Goal: Task Accomplishment & Management: Complete application form

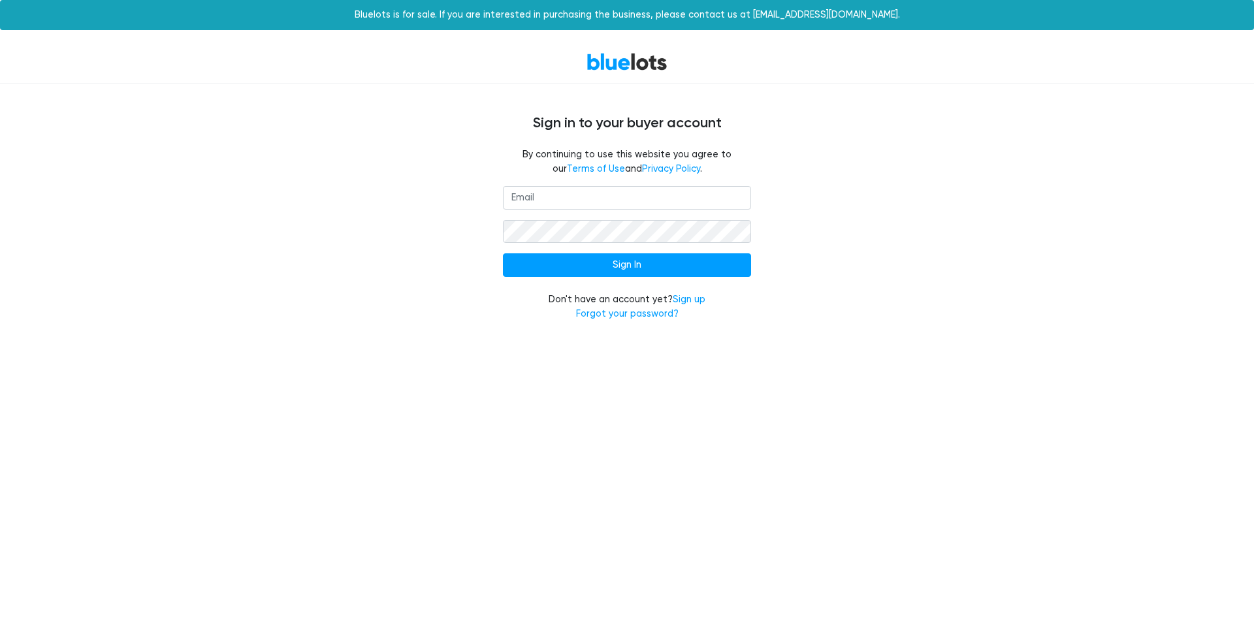
click at [517, 197] on input "email" at bounding box center [627, 198] width 248 height 24
type input "wchrisw1975@gmail.com"
click at [637, 264] on input "Sign In" at bounding box center [627, 265] width 248 height 24
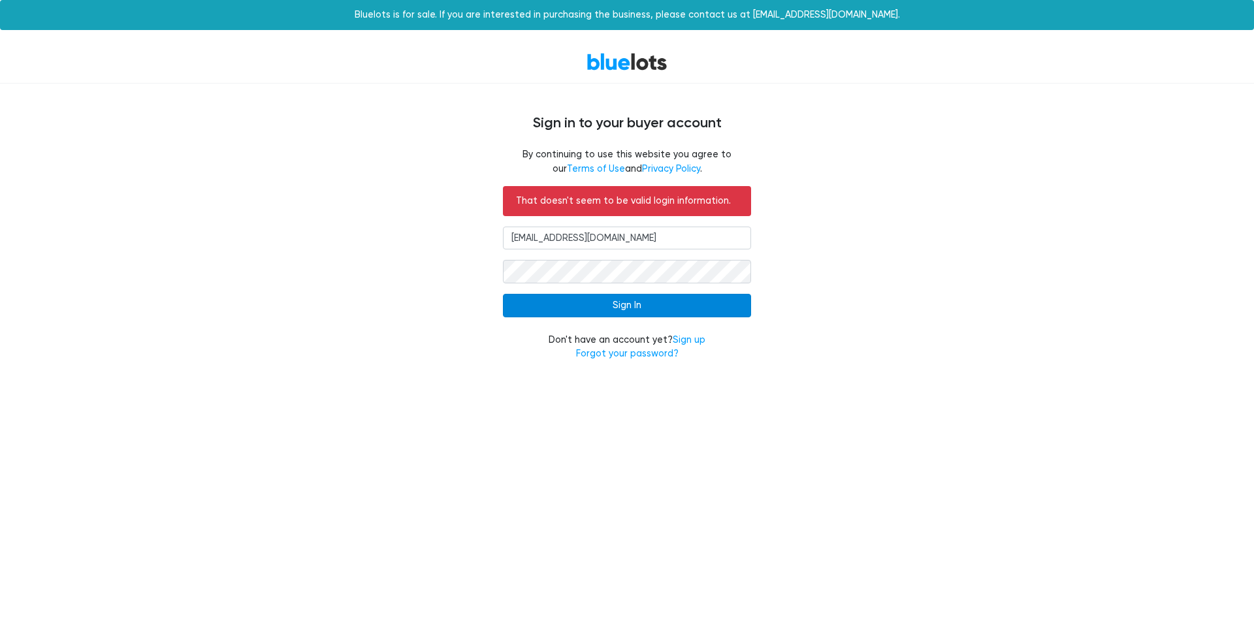
click at [630, 308] on input "Sign In" at bounding box center [627, 306] width 248 height 24
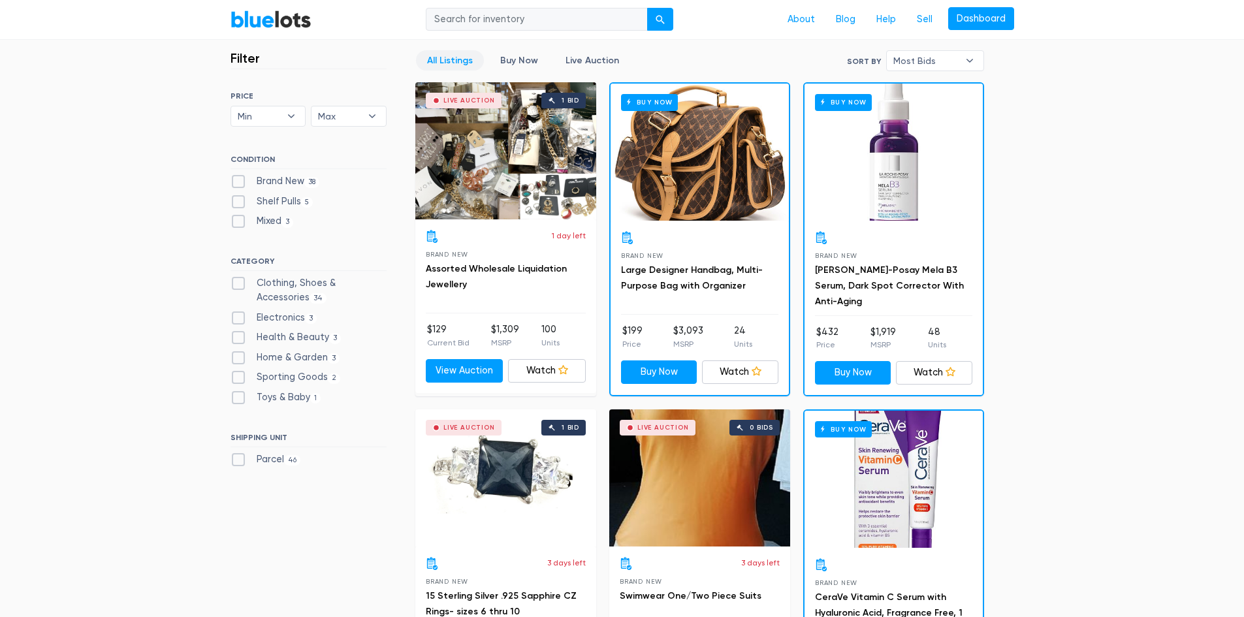
scroll to position [392, 0]
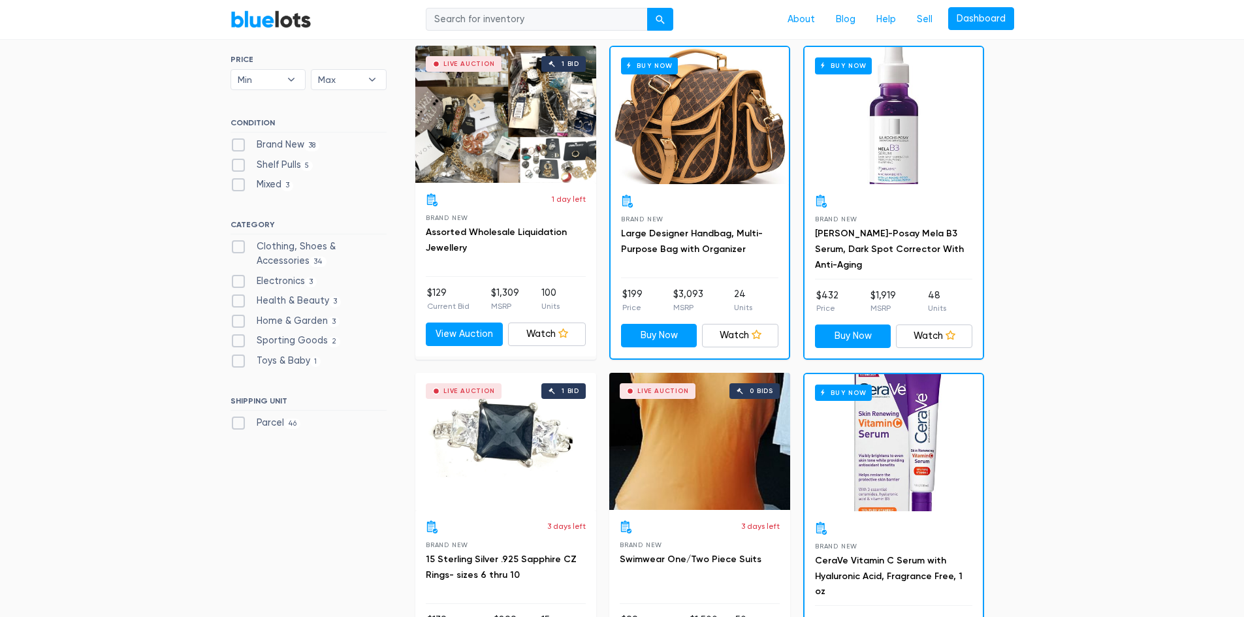
click at [238, 146] on label "Brand New 38" at bounding box center [275, 145] width 89 height 14
click at [238, 146] on New"] "Brand New 38" at bounding box center [235, 142] width 8 height 8
checkbox New"] "true"
click at [238, 167] on label "Shelf Pulls 5" at bounding box center [272, 165] width 83 height 14
click at [238, 167] on Pulls"] "Shelf Pulls 5" at bounding box center [235, 162] width 8 height 8
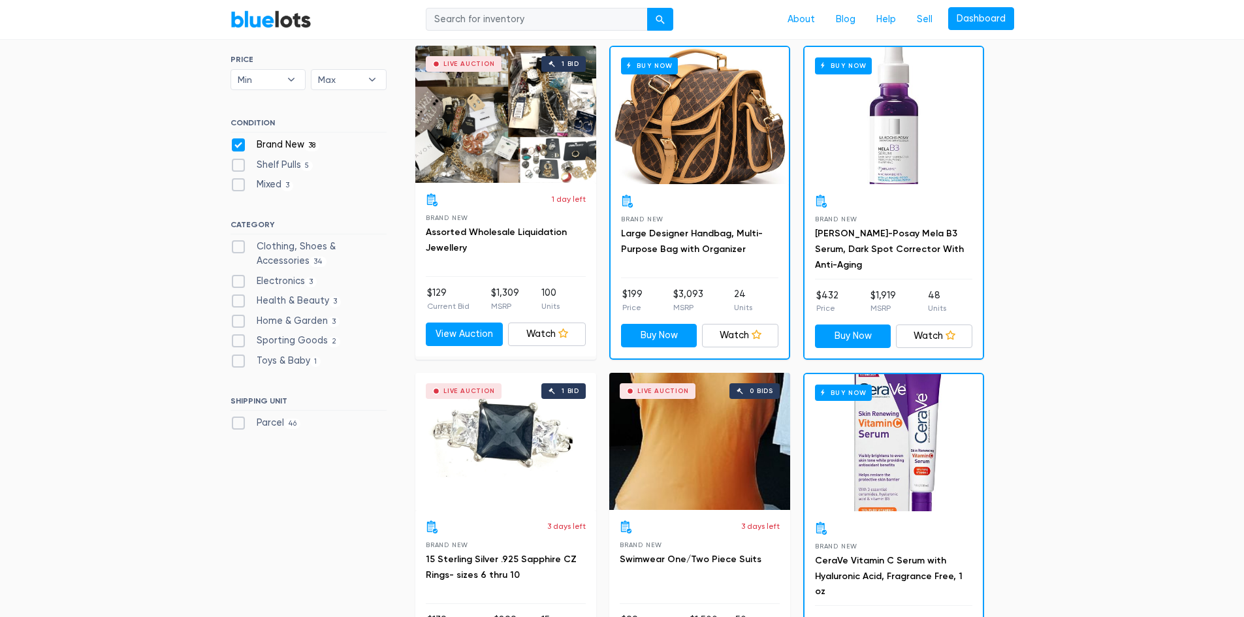
checkbox Pulls"] "true"
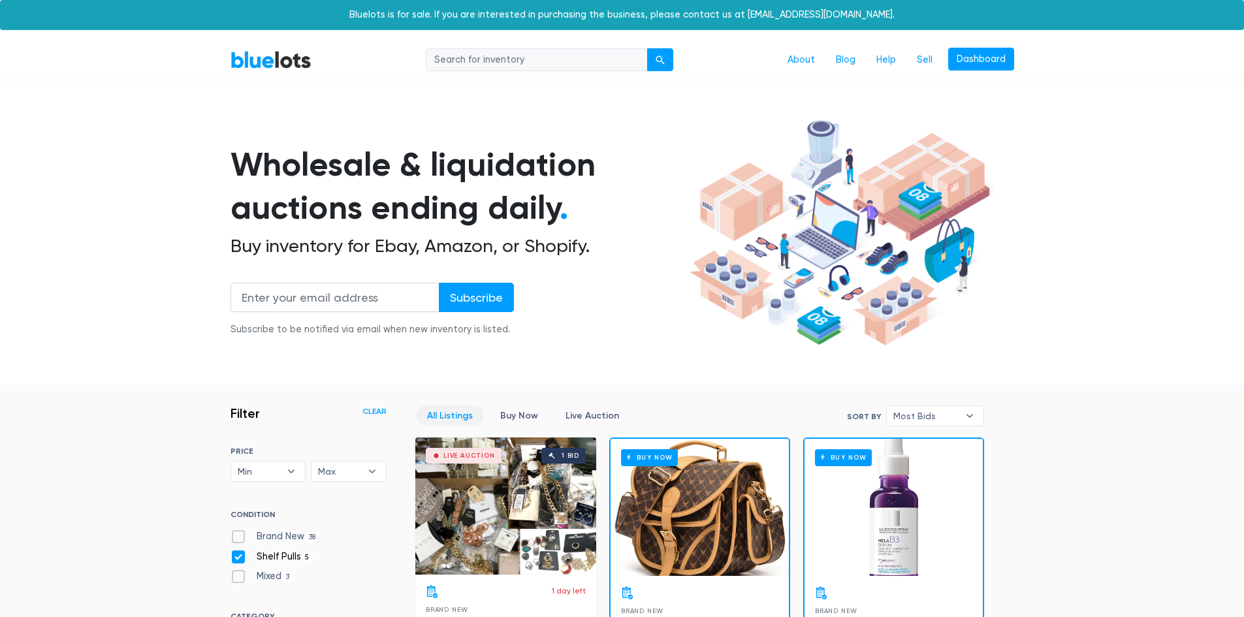
scroll to position [351, 0]
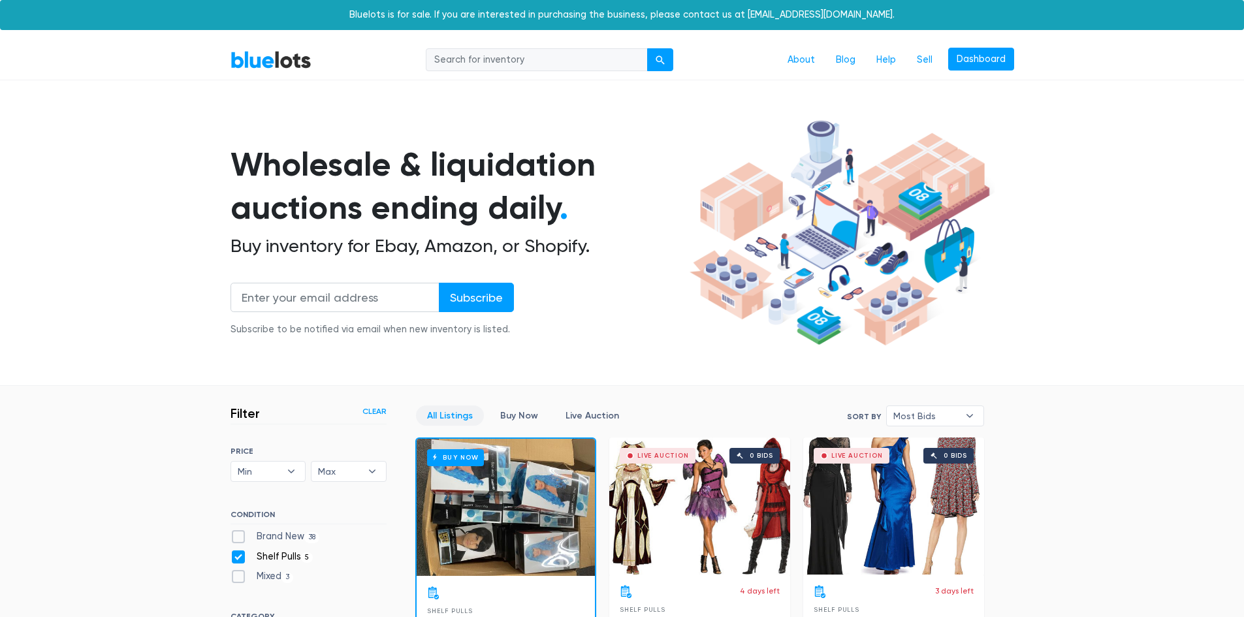
click at [232, 569] on label "Mixed 3" at bounding box center [262, 576] width 63 height 14
click at [232, 569] on input "Mixed 3" at bounding box center [235, 573] width 8 height 8
checkbox input "true"
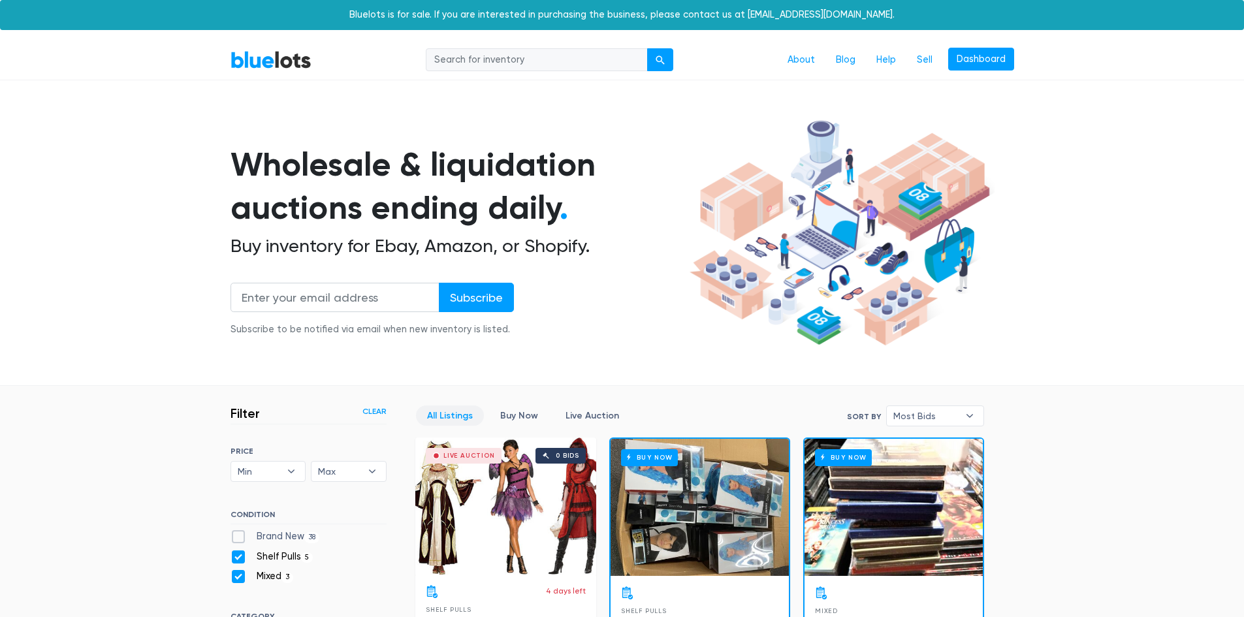
scroll to position [351, 0]
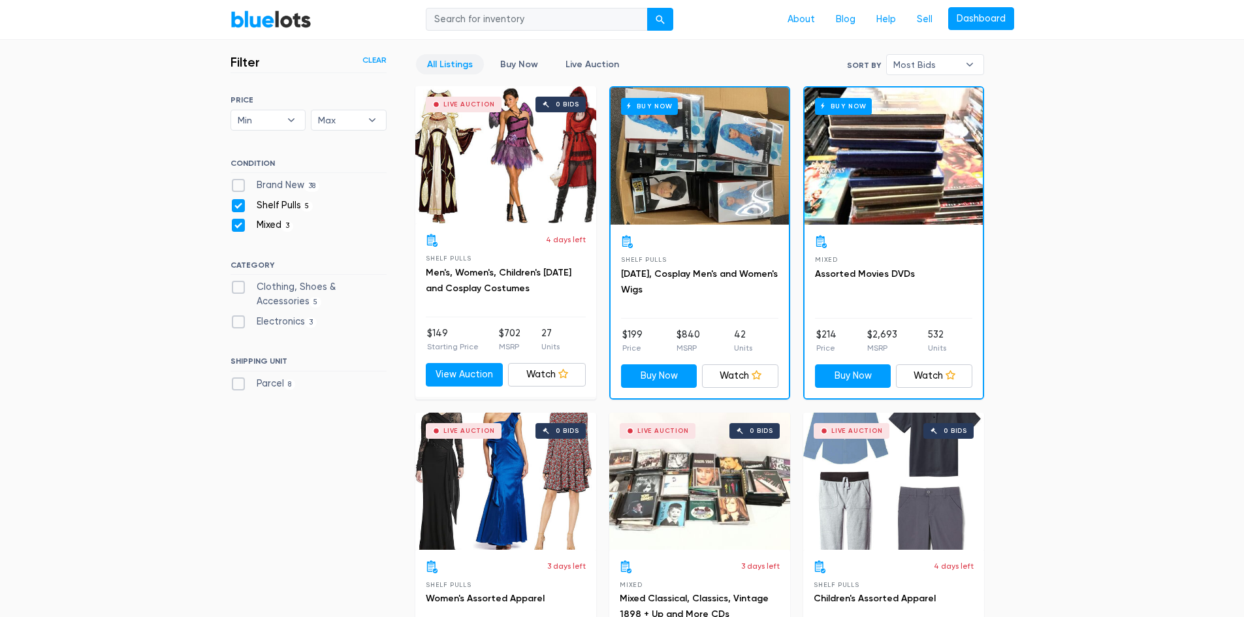
click at [242, 182] on label "Brand New 38" at bounding box center [275, 185] width 89 height 14
click at [239, 182] on New"] "Brand New 38" at bounding box center [235, 182] width 8 height 8
checkbox New"] "true"
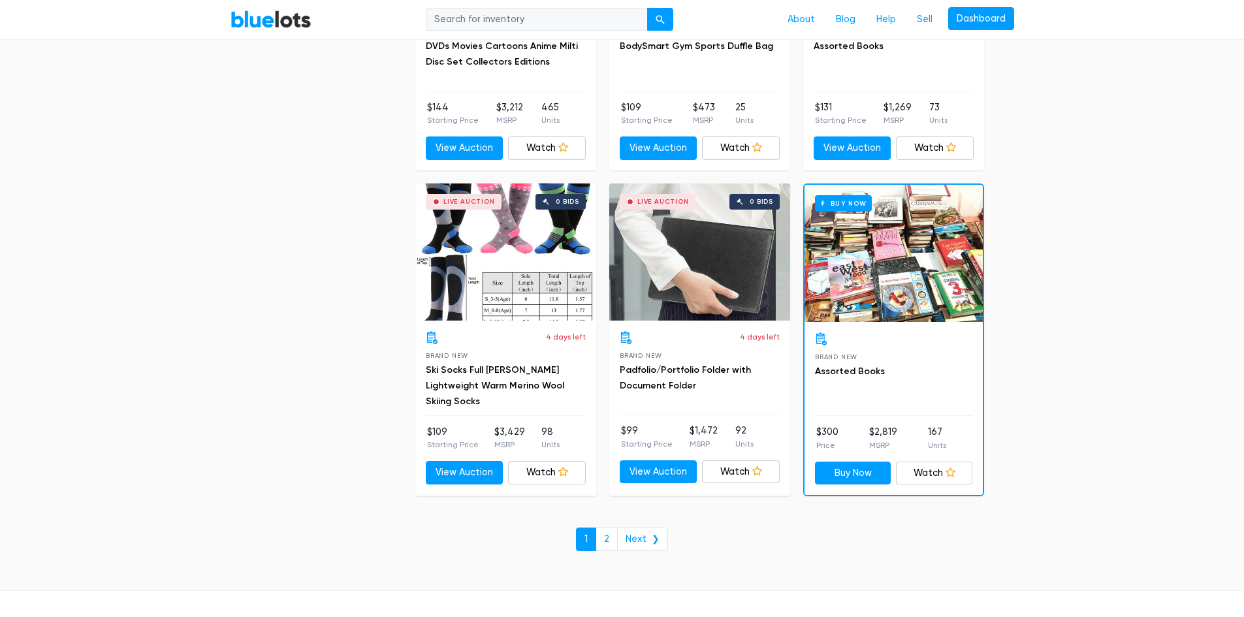
scroll to position [5552, 0]
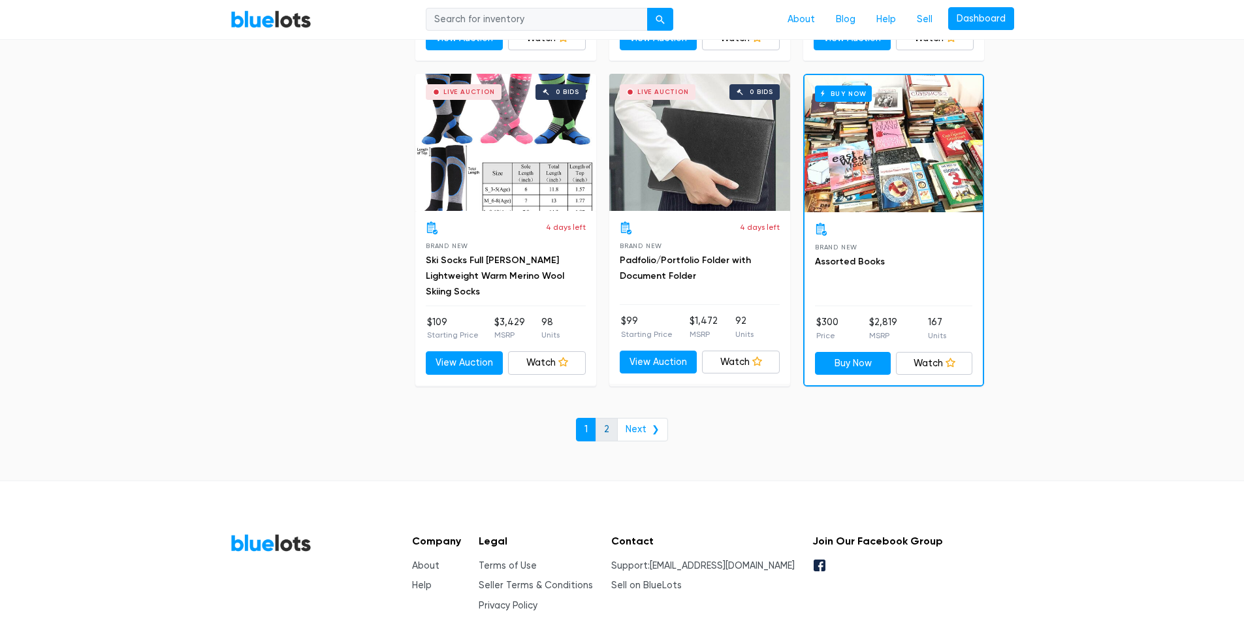
click at [606, 426] on link "2" at bounding box center [607, 430] width 22 height 24
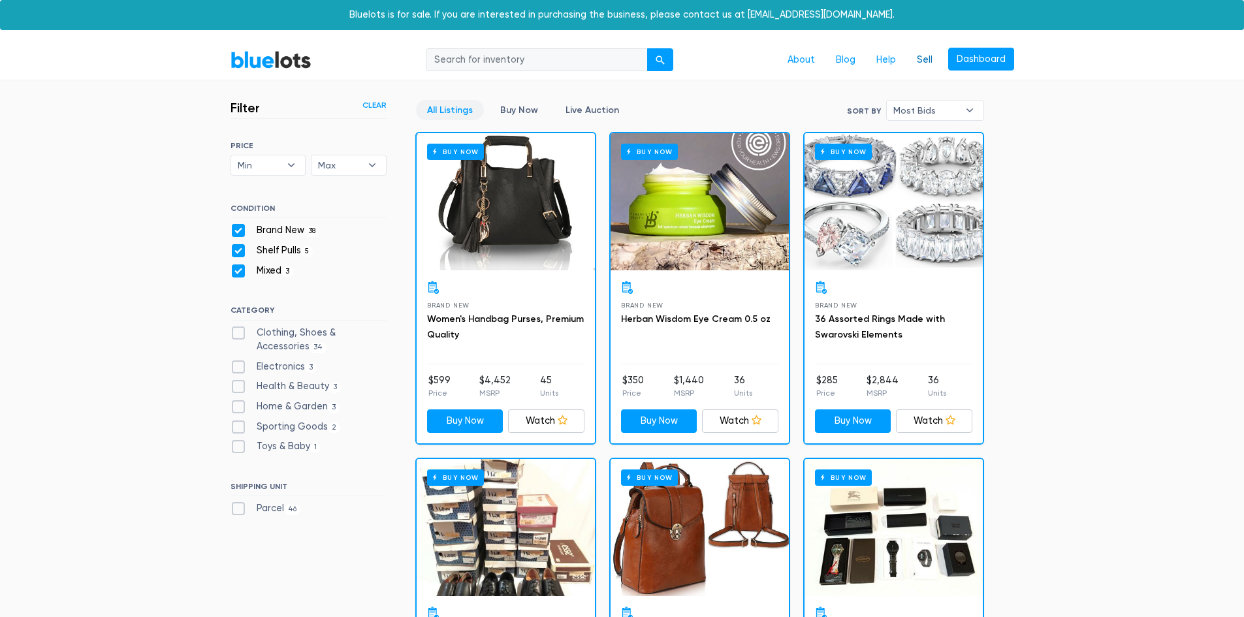
click at [923, 60] on link "Sell" at bounding box center [924, 60] width 37 height 25
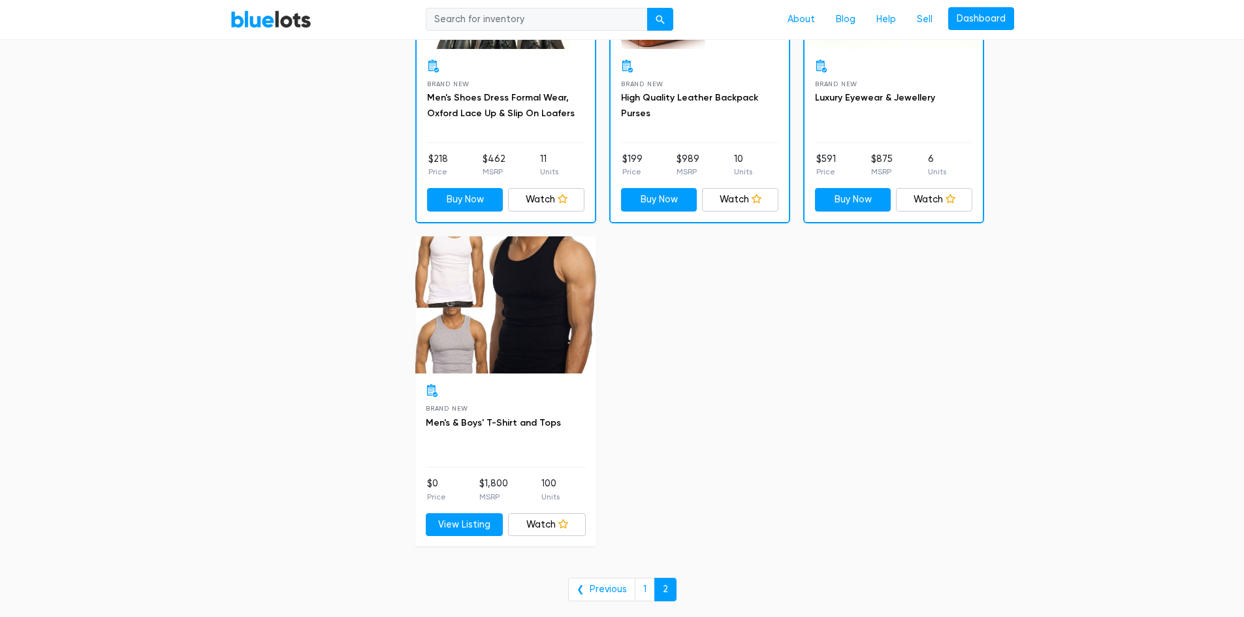
scroll to position [632, 0]
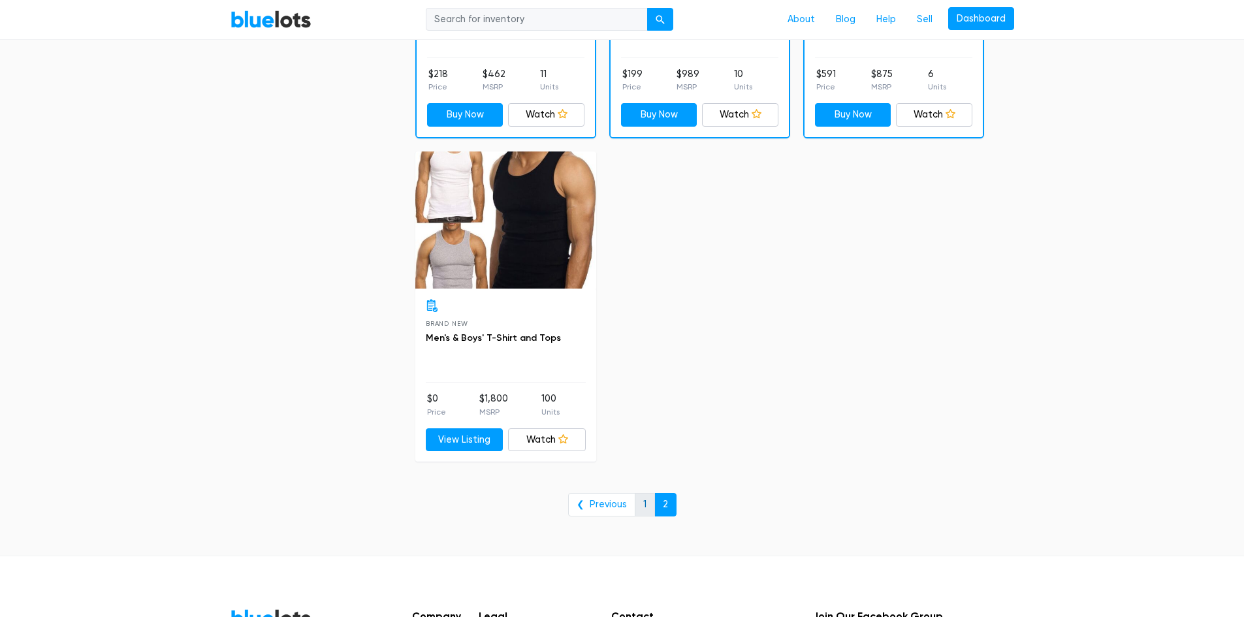
click at [643, 507] on link "1" at bounding box center [645, 505] width 20 height 24
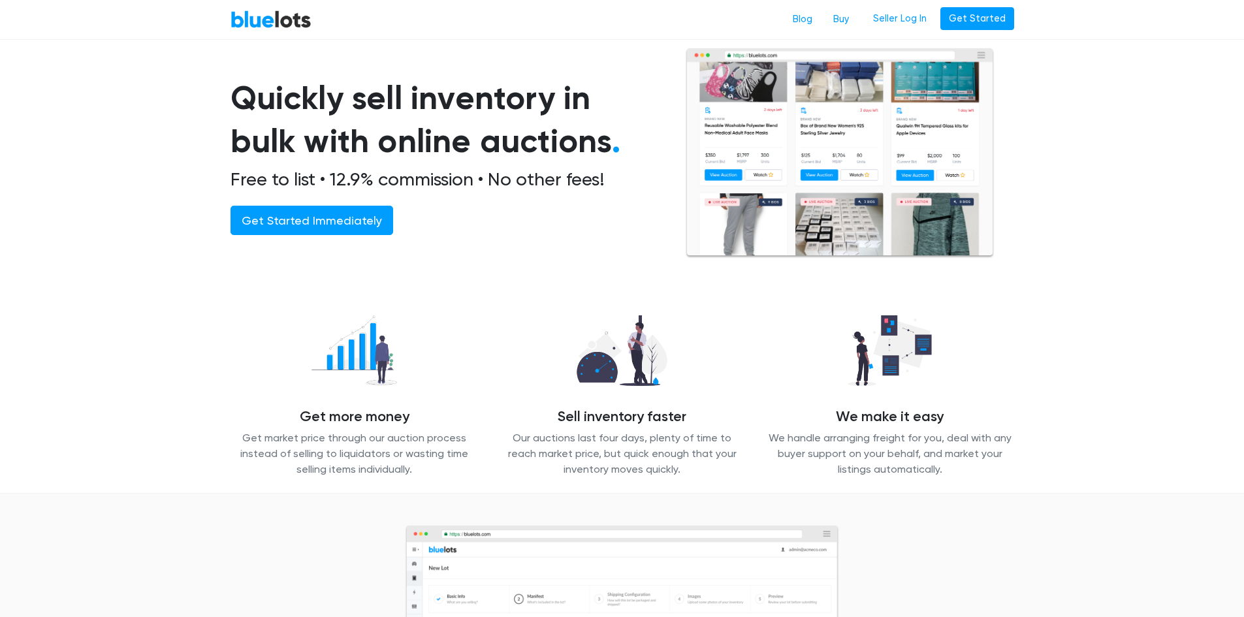
scroll to position [65, 0]
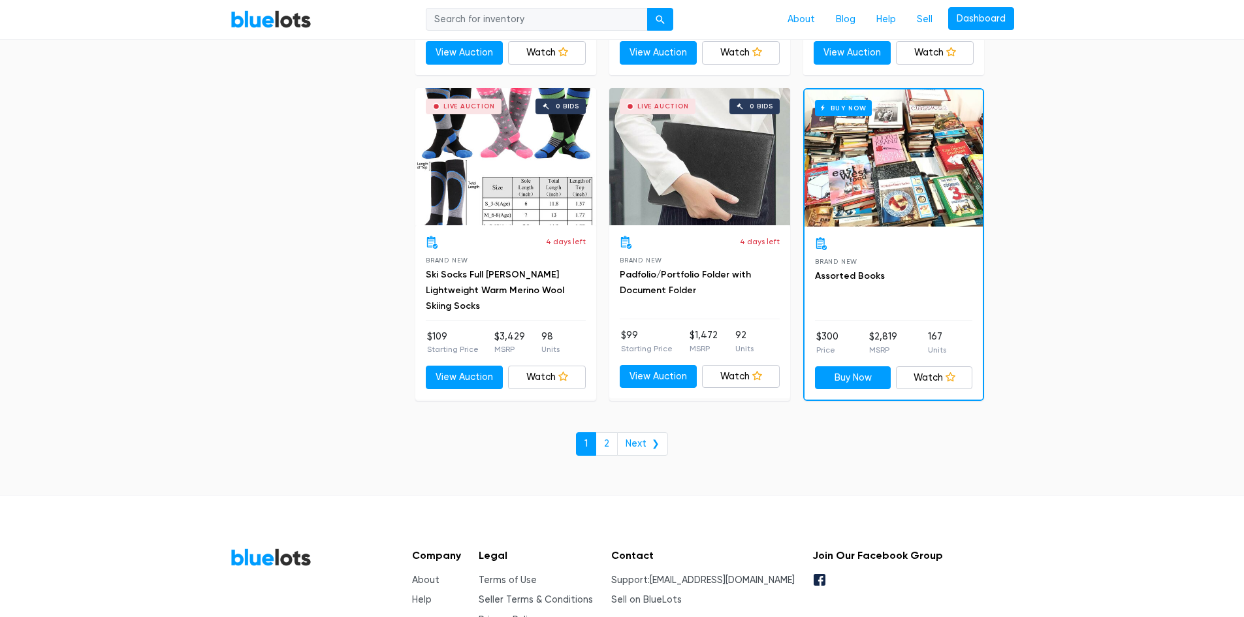
scroll to position [5544, 0]
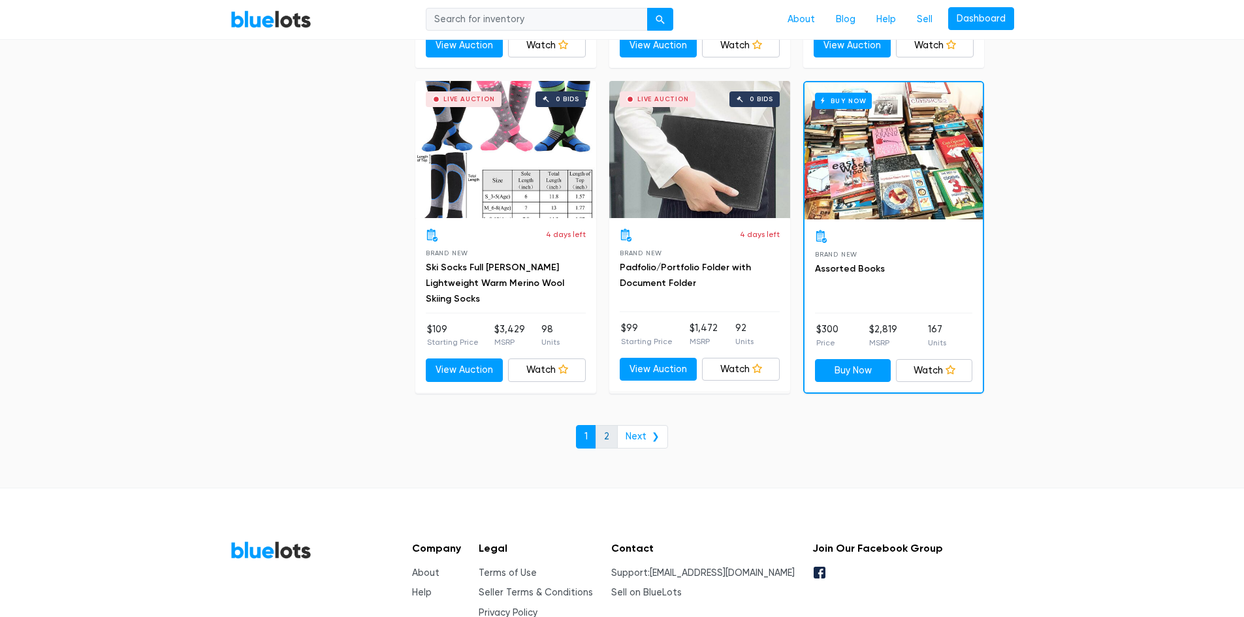
click at [615, 438] on link "2" at bounding box center [607, 437] width 22 height 24
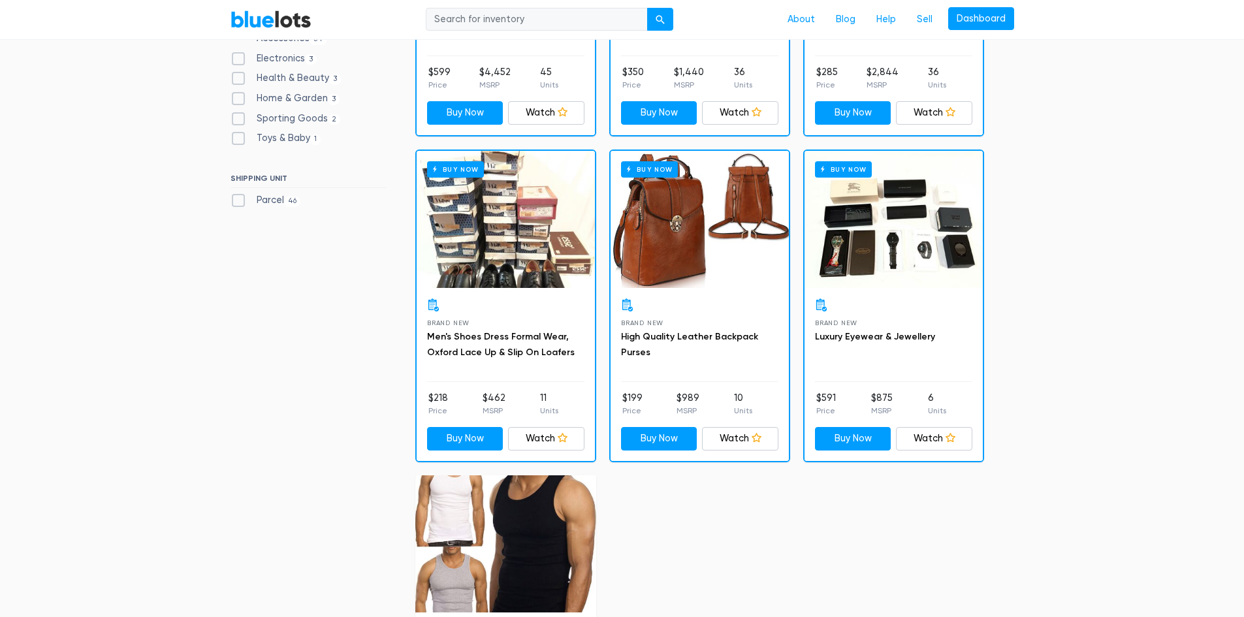
scroll to position [299, 0]
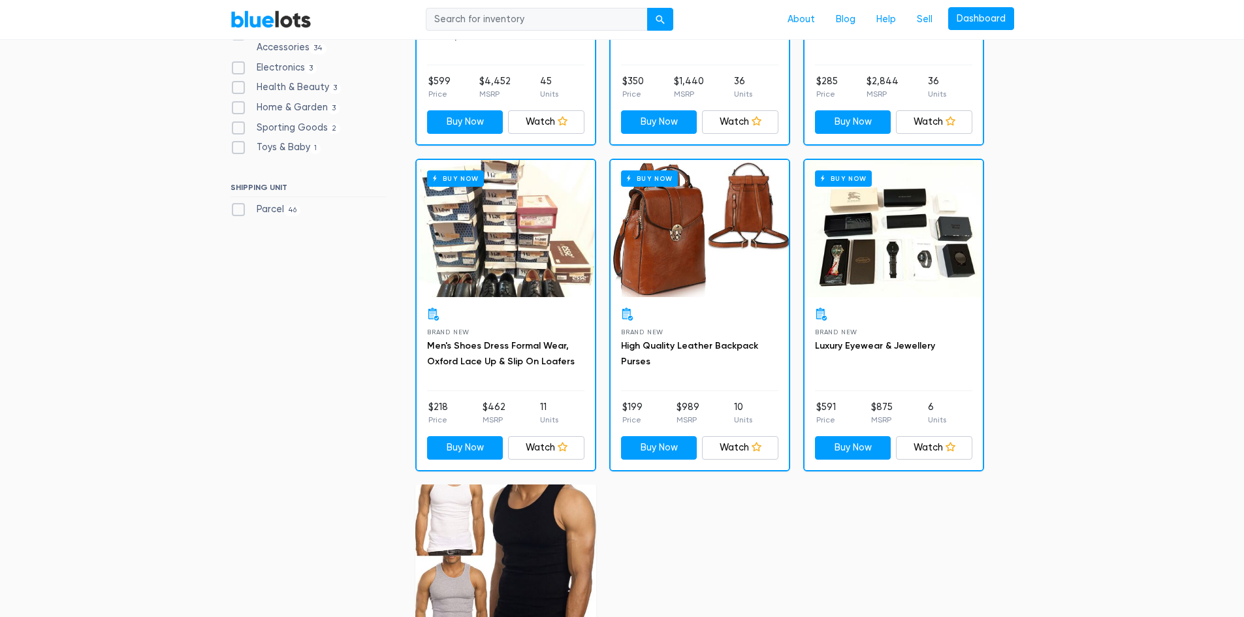
click at [492, 264] on div "Buy Now" at bounding box center [506, 228] width 178 height 137
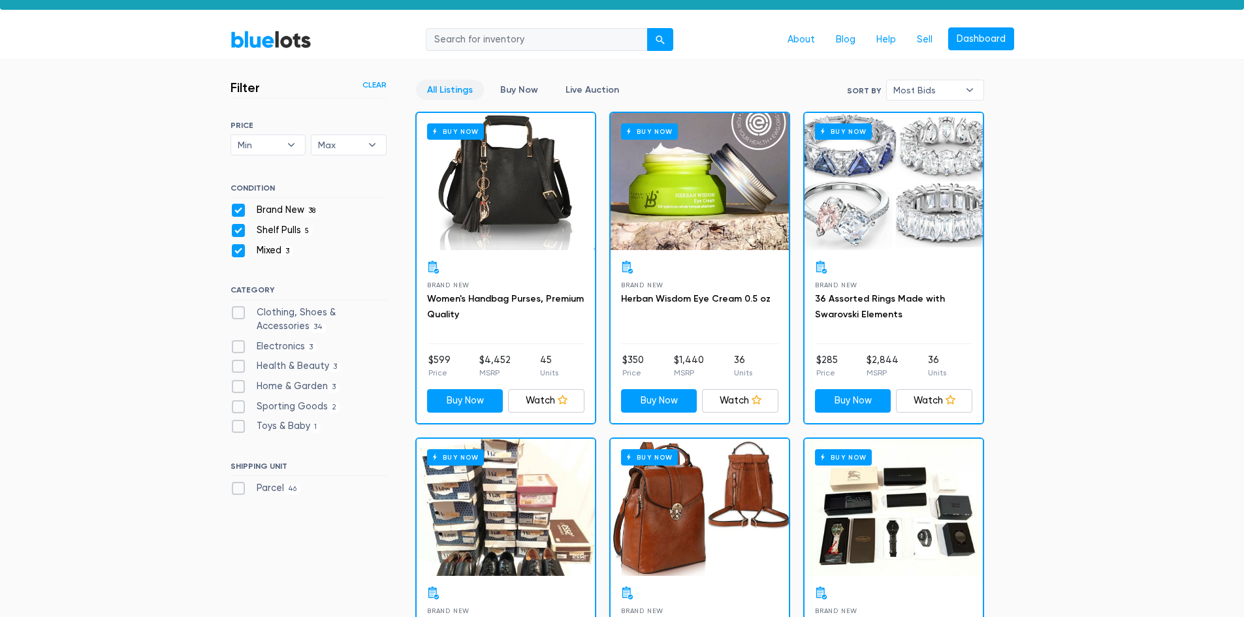
scroll to position [0, 0]
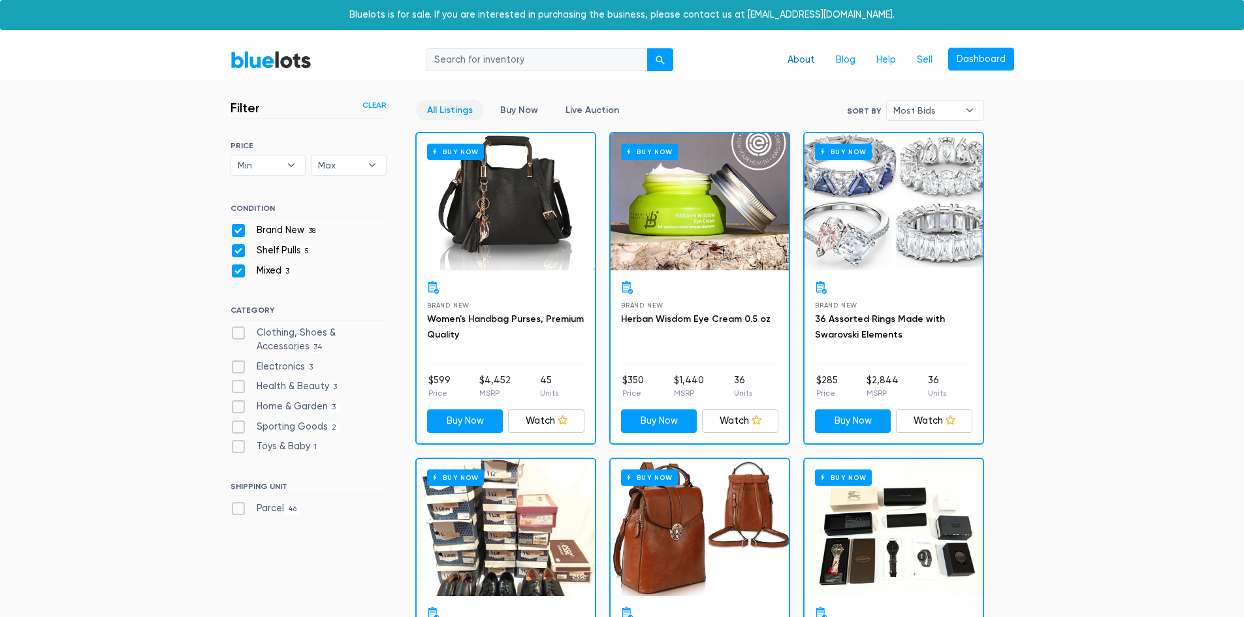
click at [798, 55] on link "About" at bounding box center [801, 60] width 48 height 25
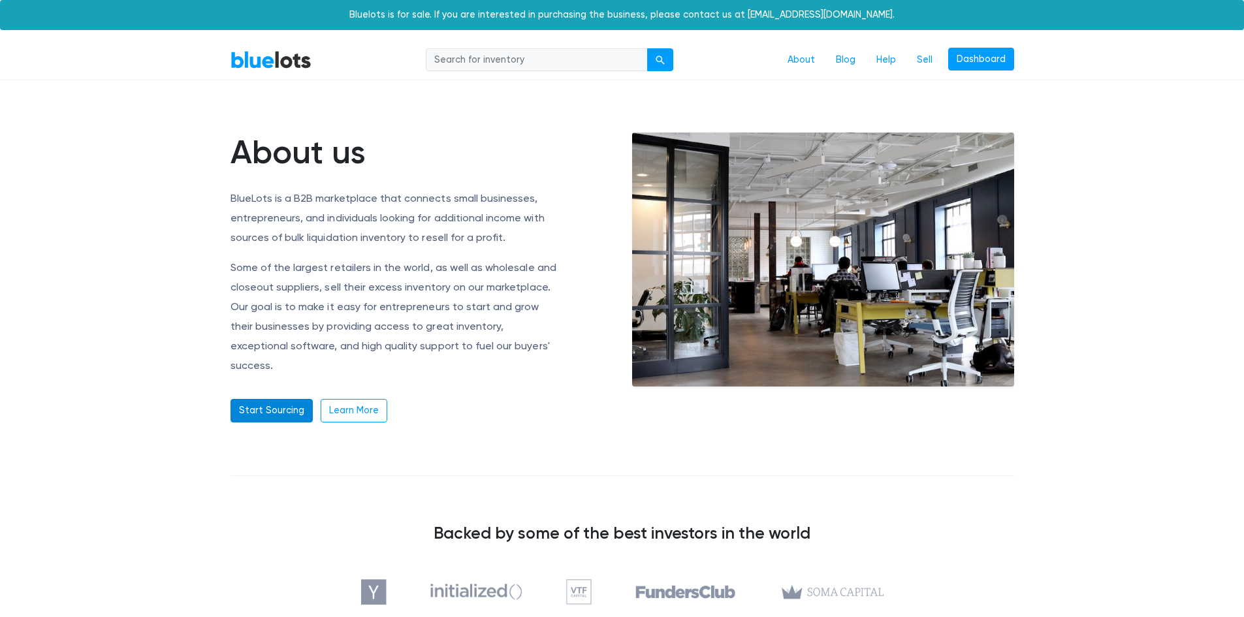
click at [268, 400] on link "Start Sourcing" at bounding box center [272, 411] width 82 height 24
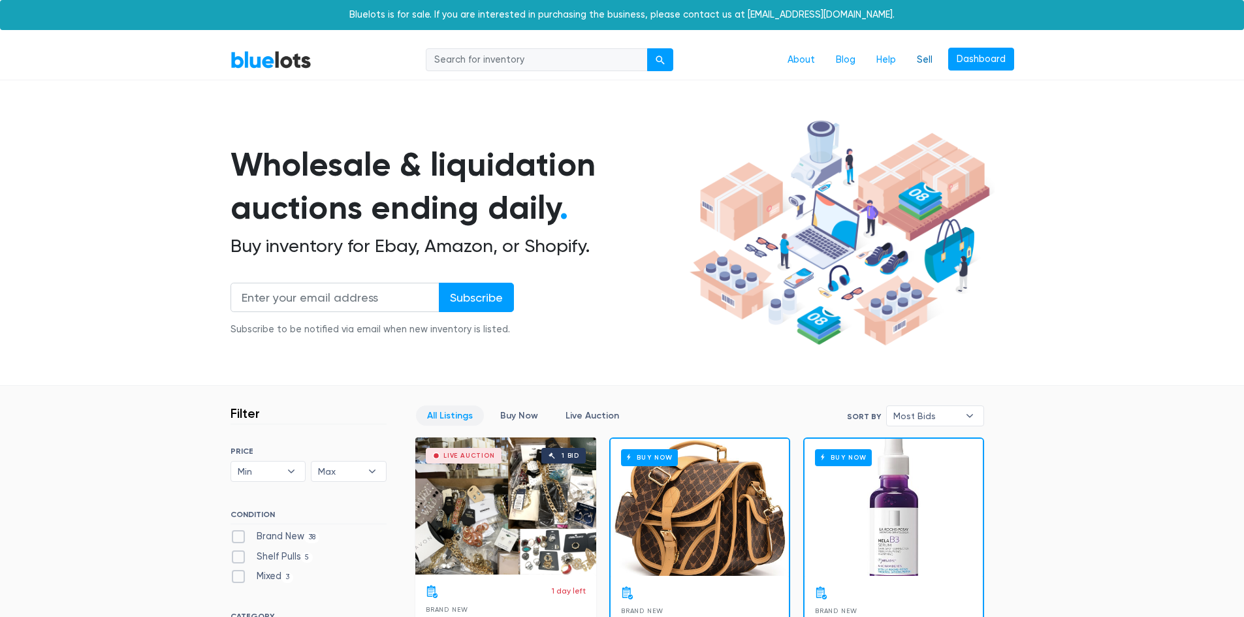
click at [918, 56] on link "Sell" at bounding box center [924, 60] width 37 height 25
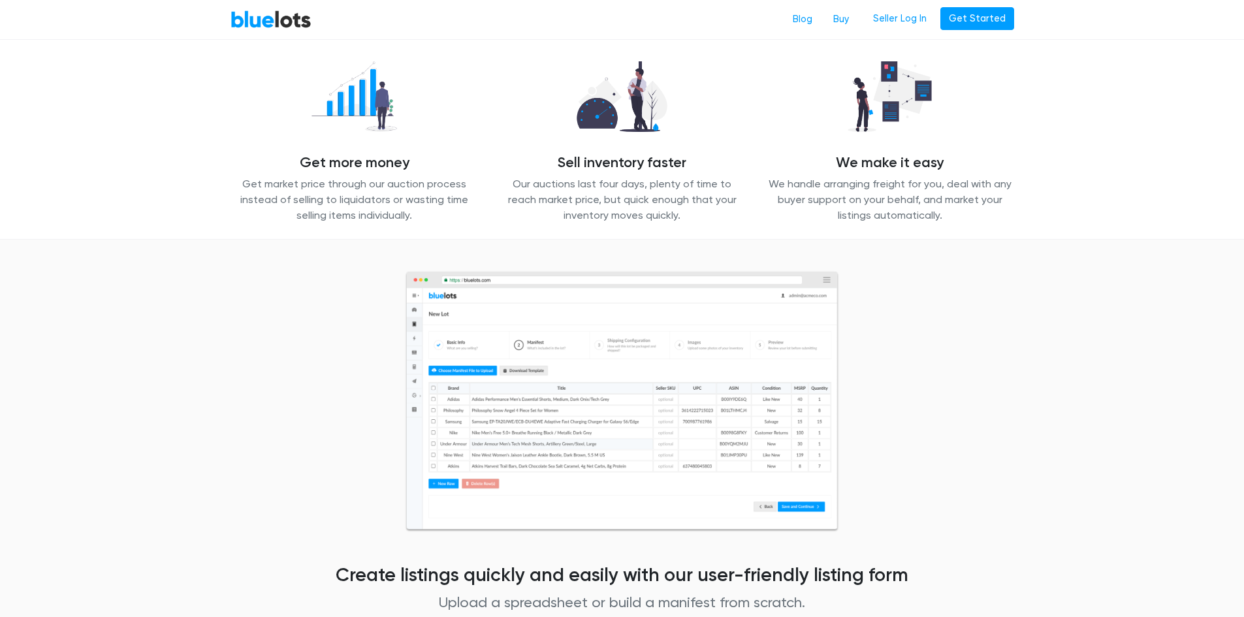
scroll to position [261, 0]
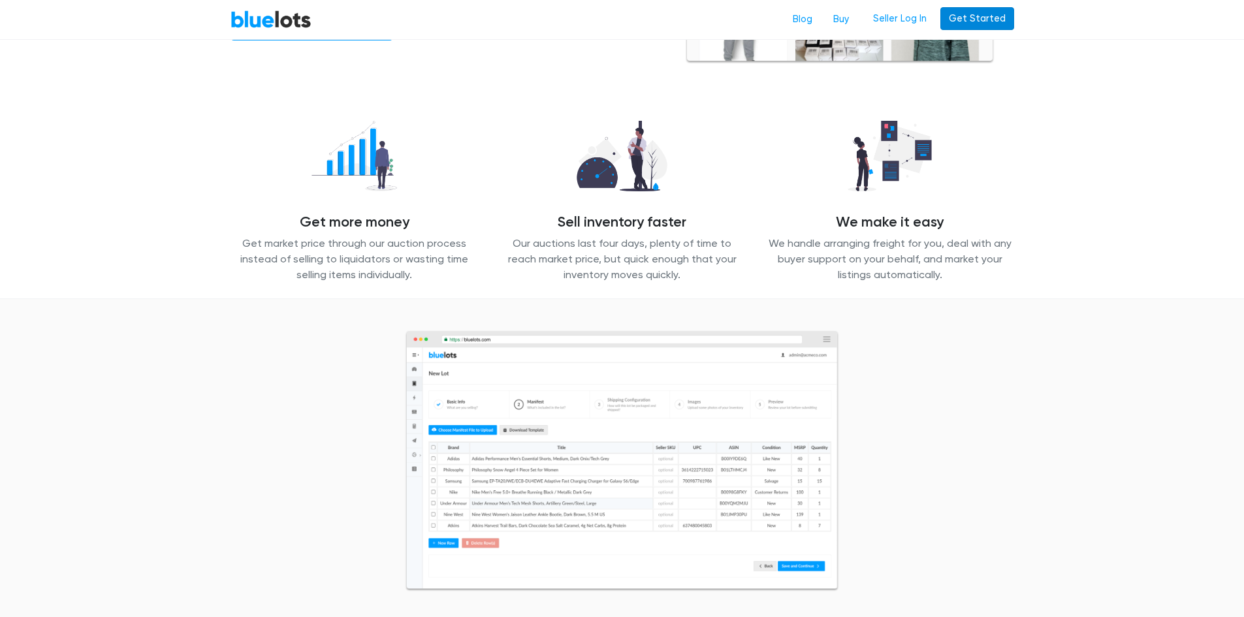
click at [955, 15] on link "Get Started" at bounding box center [977, 19] width 74 height 24
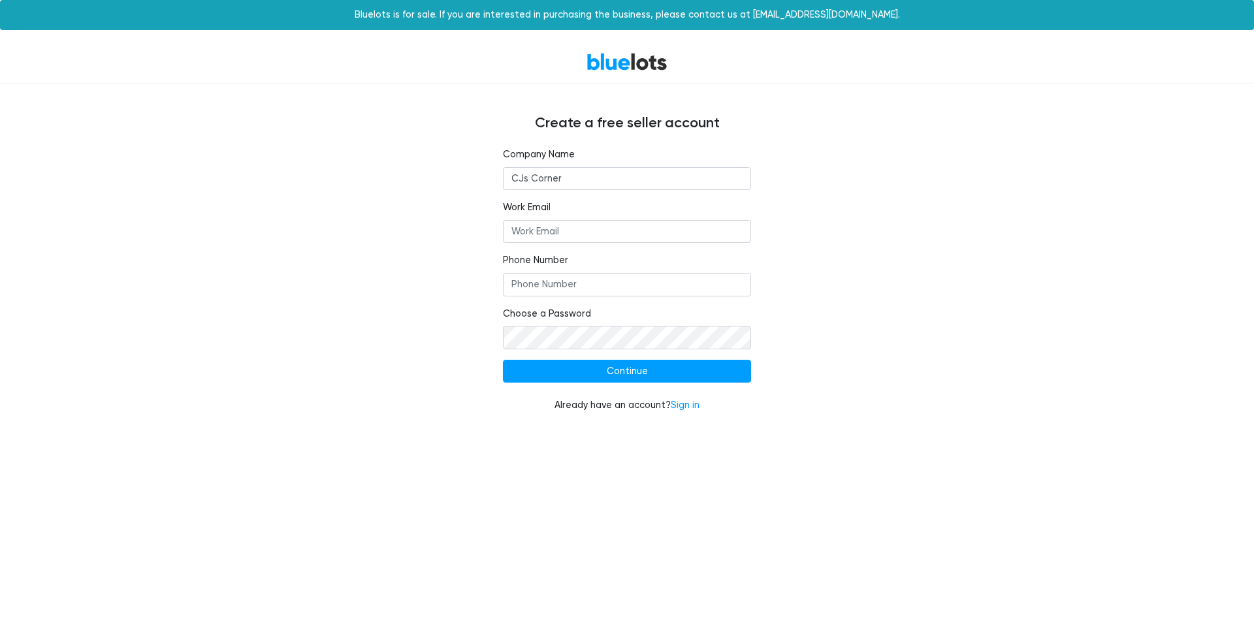
type input "CJs Corner"
click at [578, 238] on input "Work Email" at bounding box center [627, 232] width 248 height 24
type input "[EMAIL_ADDRESS][DOMAIN_NAME]"
type input "4807690525"
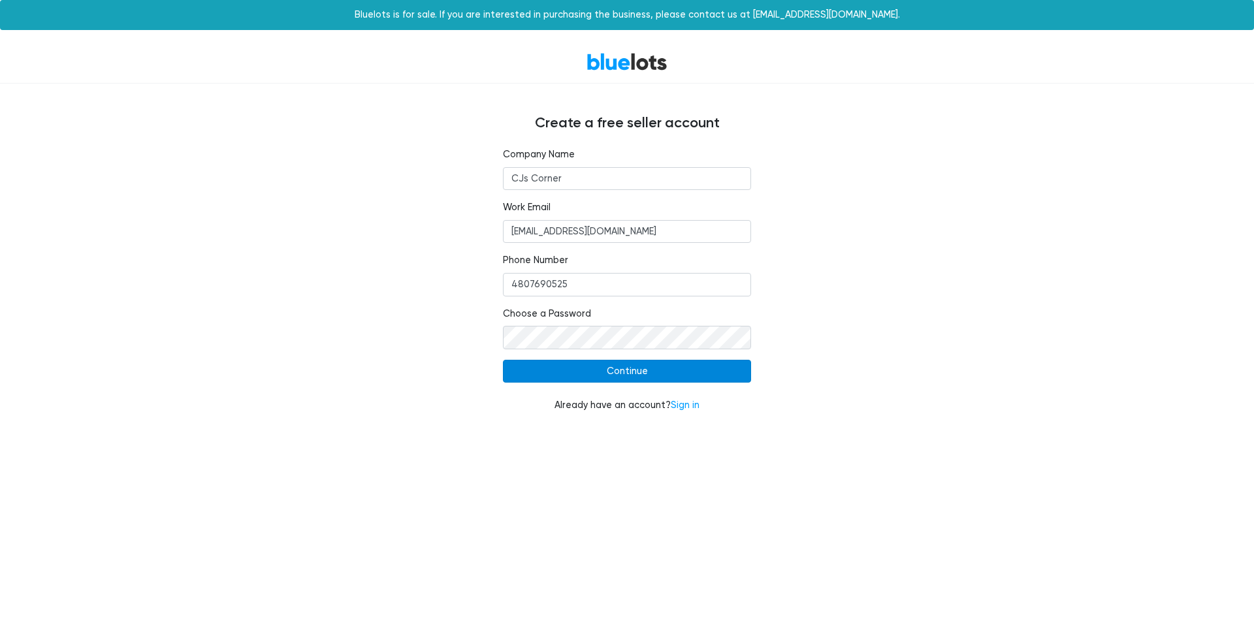
click at [656, 366] on input "Continue" at bounding box center [627, 372] width 248 height 24
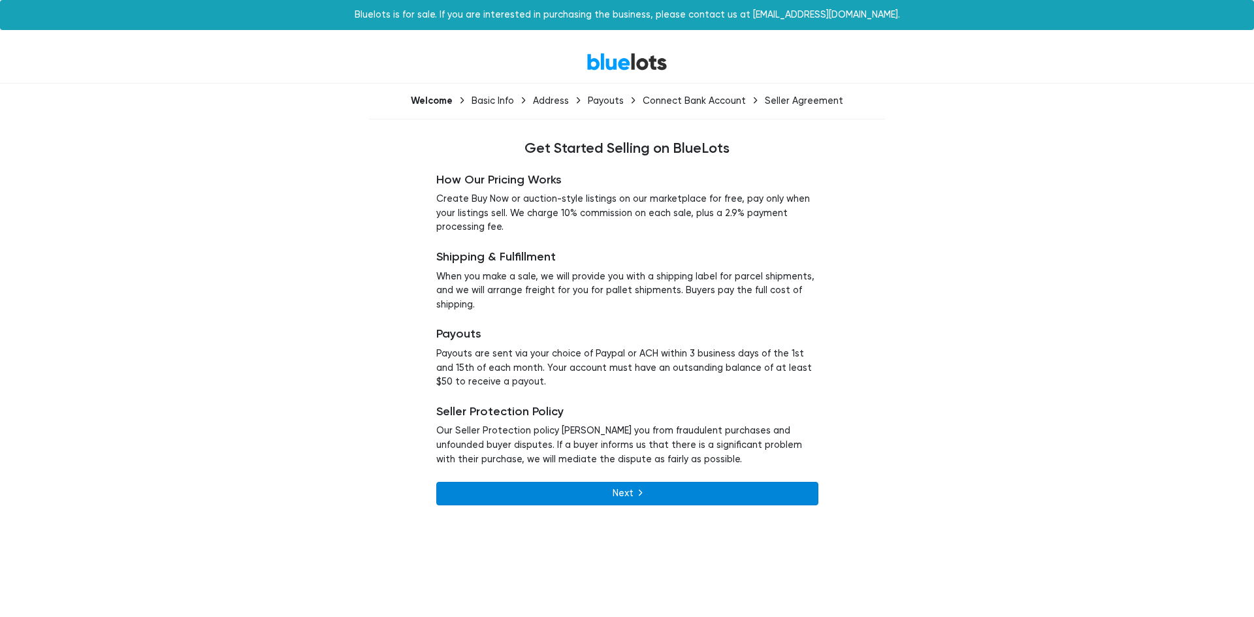
click at [648, 498] on link "Next" at bounding box center [627, 494] width 382 height 24
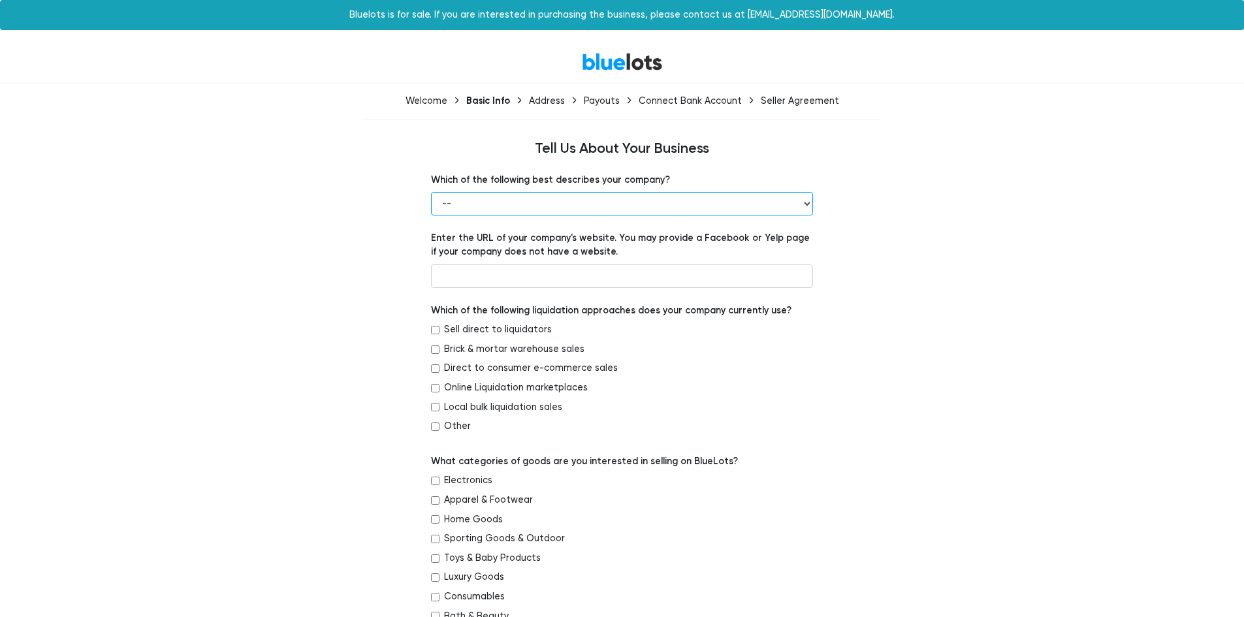
click at [808, 202] on select "-- Retailer Wholesaler Brand or Manufacturer Liquidator 3PL Other" at bounding box center [622, 204] width 382 height 24
select select "Retailer"
click at [431, 192] on select "-- Retailer Wholesaler Brand or Manufacturer Liquidator 3PL Other" at bounding box center [622, 204] width 382 height 24
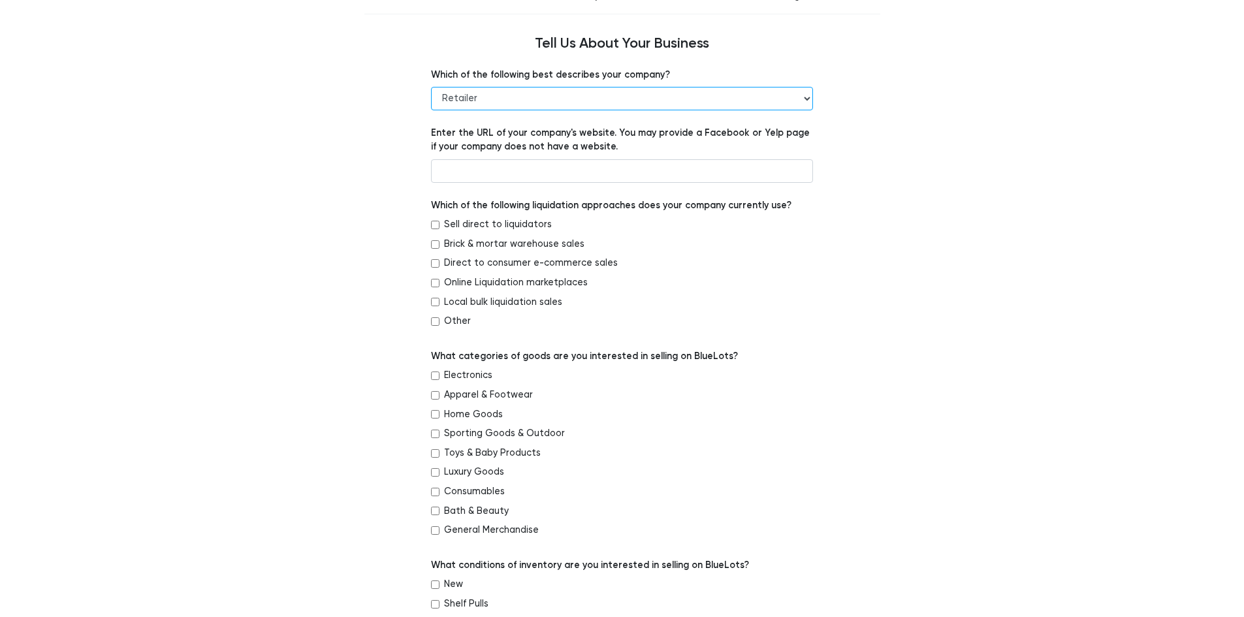
scroll to position [131, 0]
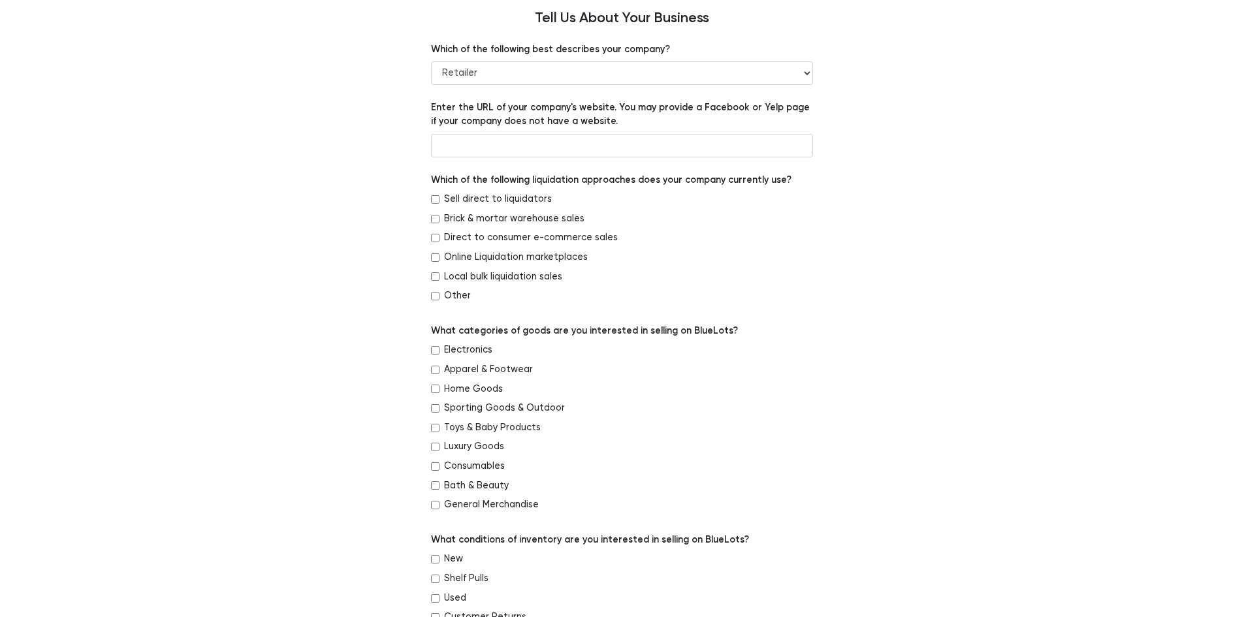
click at [435, 241] on input "Direct to consumer e-commerce sales" at bounding box center [435, 238] width 8 height 8
checkbox input "true"
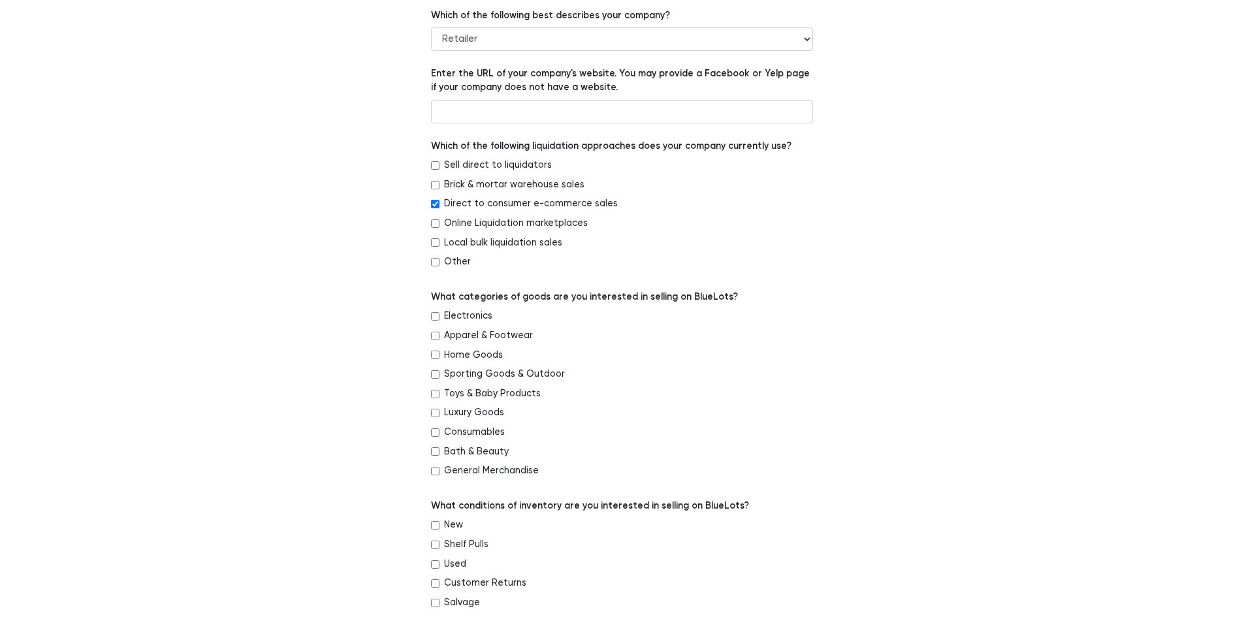
scroll to position [196, 0]
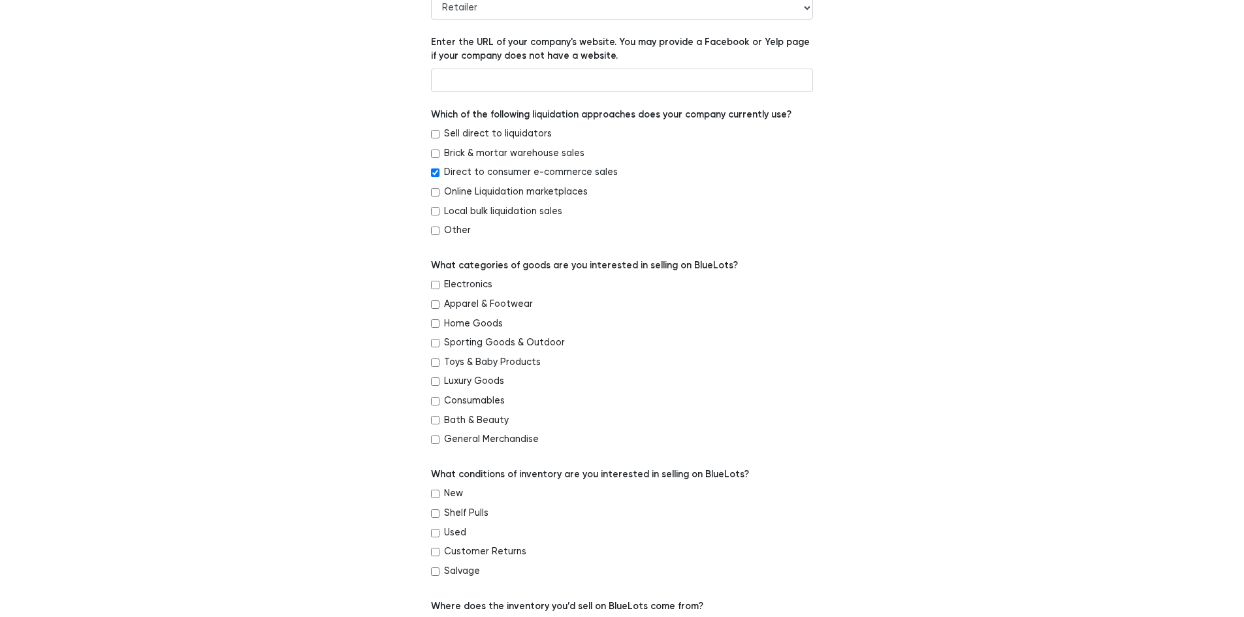
click at [440, 306] on div "Apparel & Footwear" at bounding box center [622, 307] width 382 height 20
click at [434, 305] on input "Apparel & Footwear" at bounding box center [435, 304] width 8 height 8
checkbox input "true"
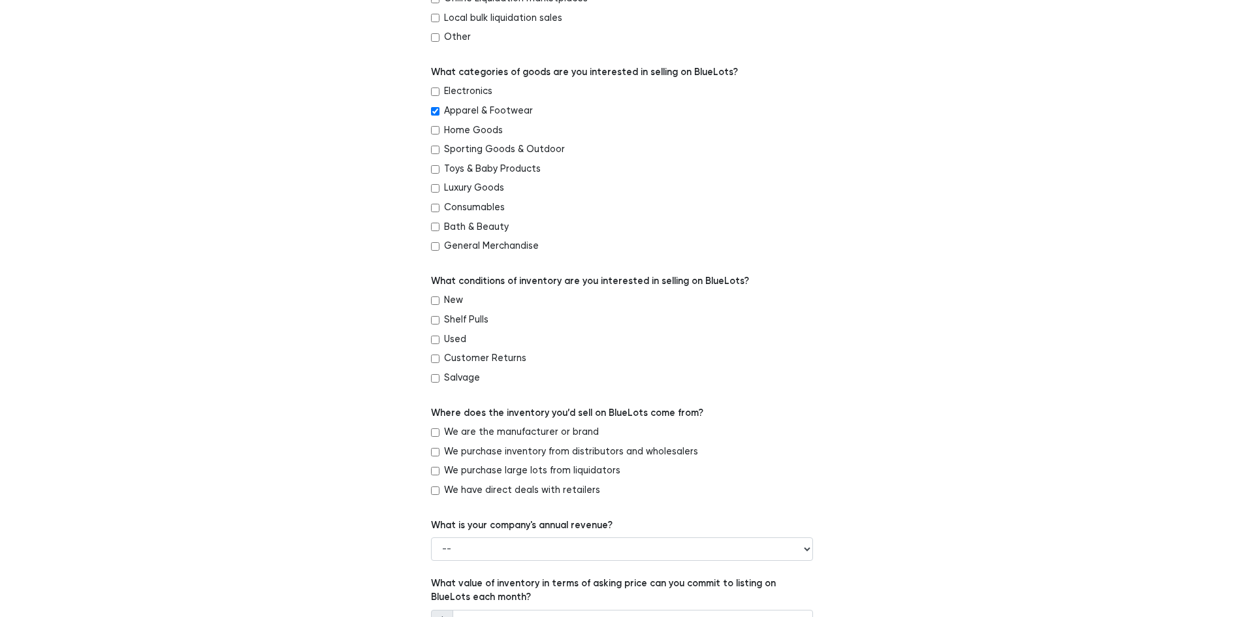
scroll to position [392, 0]
click at [434, 315] on input "Shelf Pulls" at bounding box center [435, 317] width 8 height 8
checkbox input "true"
click at [434, 302] on input "New" at bounding box center [435, 298] width 8 height 8
click at [436, 300] on input "New" at bounding box center [435, 298] width 8 height 8
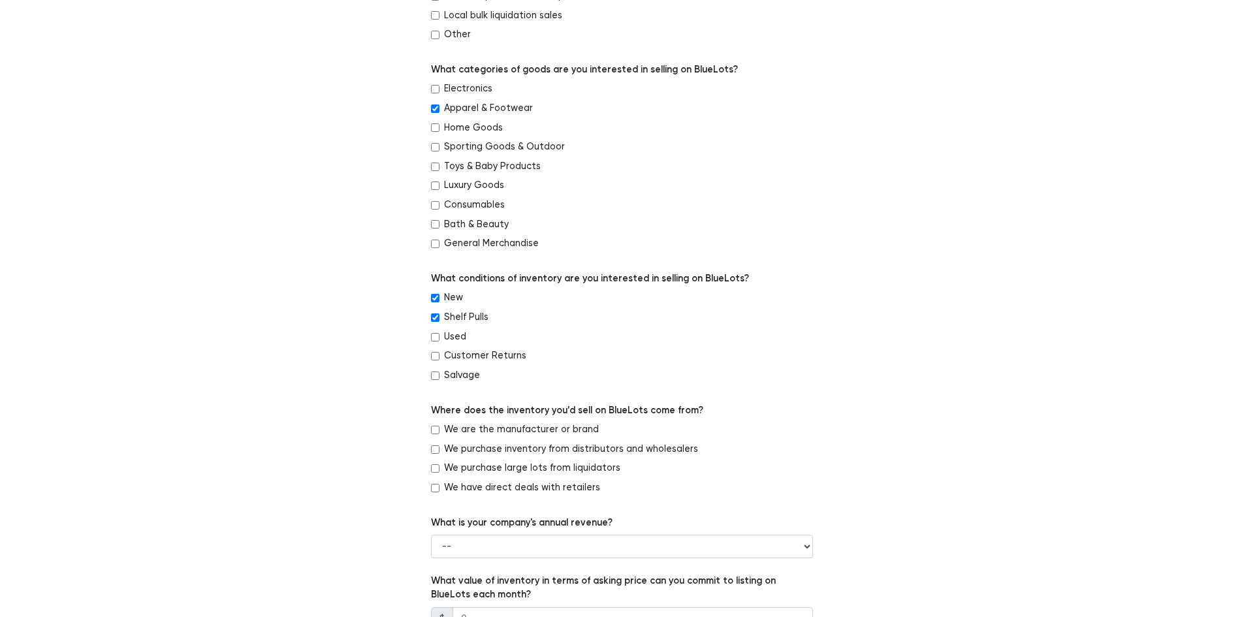
checkbox input "false"
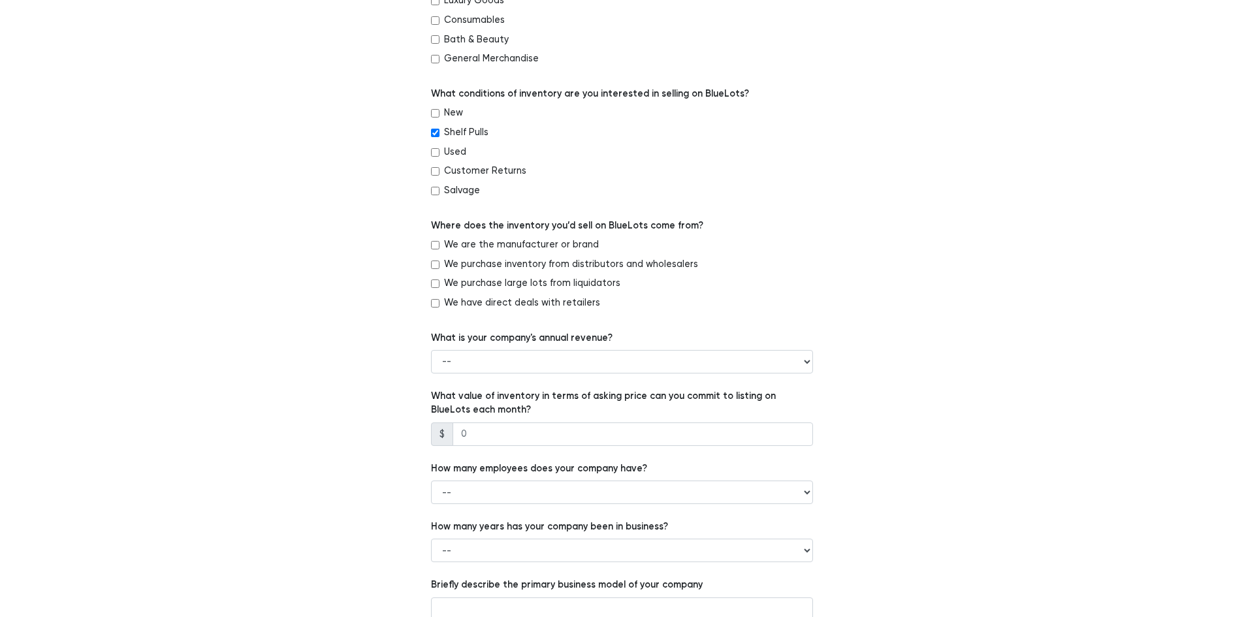
scroll to position [653, 0]
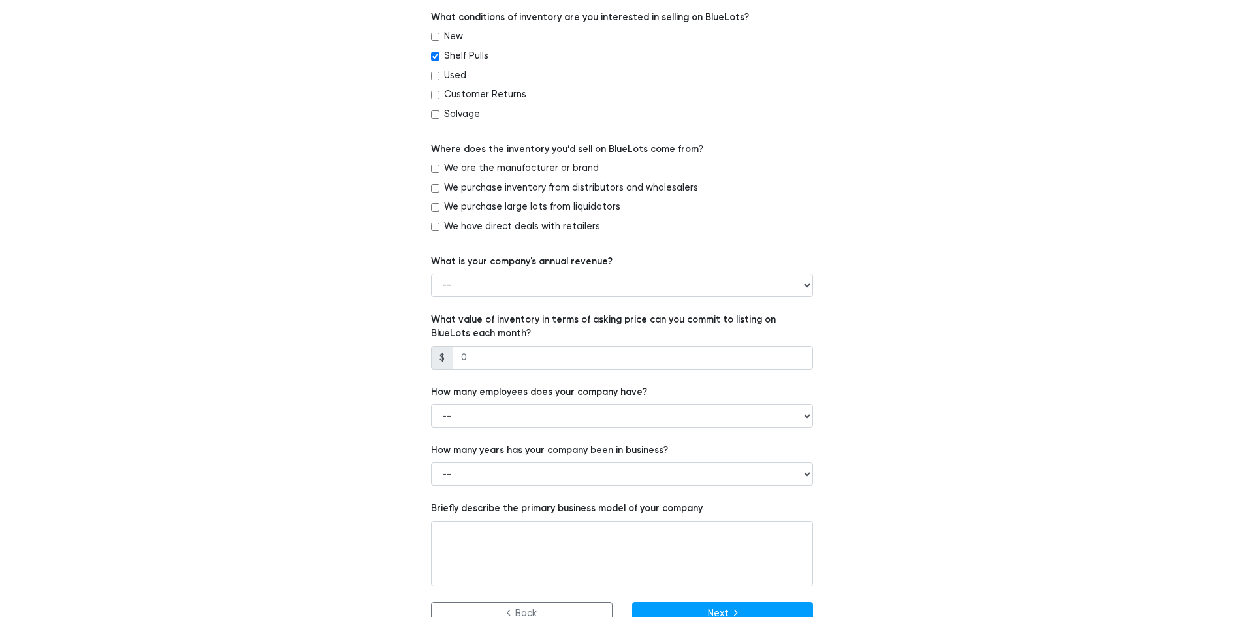
click at [435, 203] on input "We purchase large lots from liquidators" at bounding box center [435, 207] width 8 height 8
checkbox input "true"
click at [433, 185] on input "We purchase inventory from distributors and wholesalers" at bounding box center [435, 188] width 8 height 8
checkbox input "true"
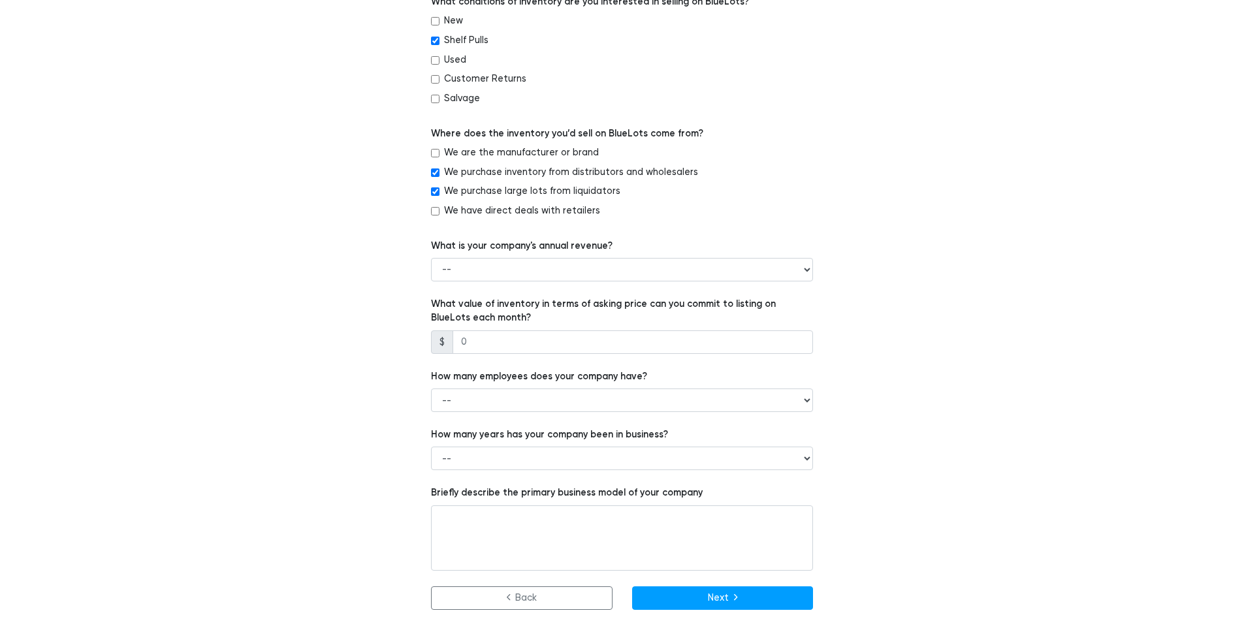
scroll to position [677, 0]
